Goal: Task Accomplishment & Management: Manage account settings

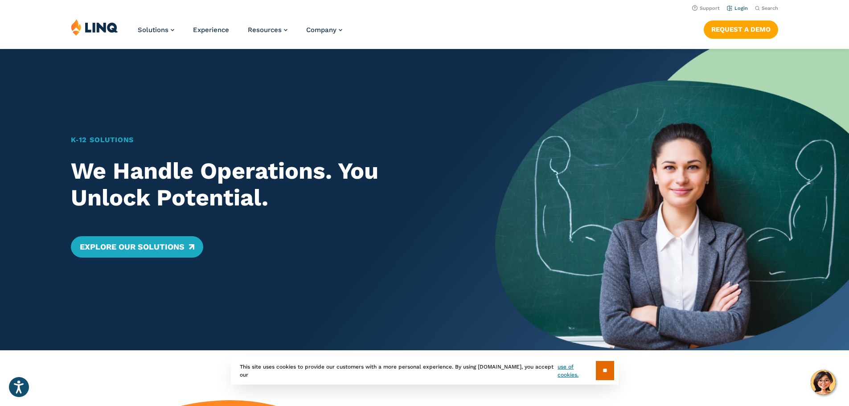
click at [736, 9] on link "Login" at bounding box center [737, 8] width 21 height 6
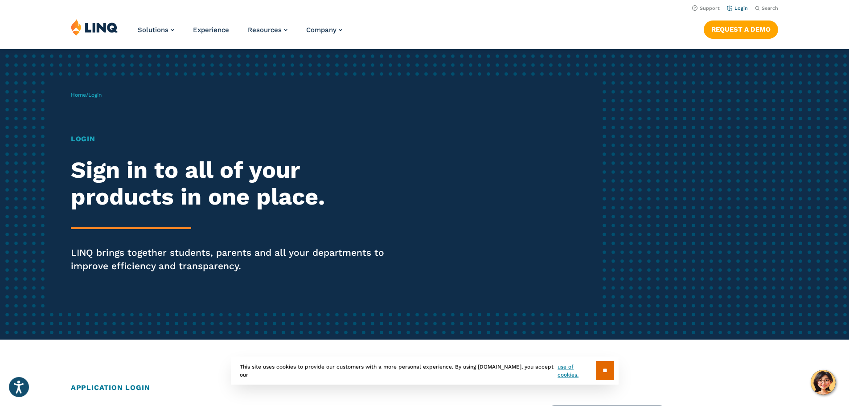
click at [743, 7] on link "Login" at bounding box center [737, 8] width 21 height 6
